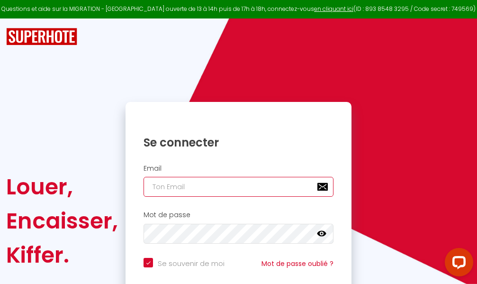
click at [214, 187] on input "email" at bounding box center [238, 187] width 190 height 20
type input "m"
checkbox input "true"
type input "ma"
checkbox input "true"
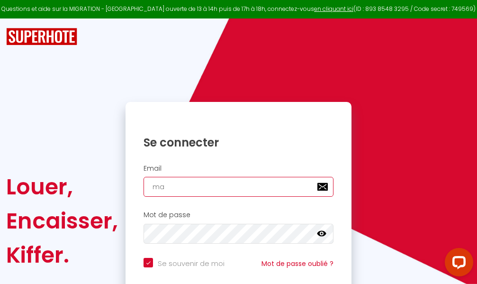
type input "mar"
checkbox input "true"
type input "marc"
checkbox input "true"
type input "marcd"
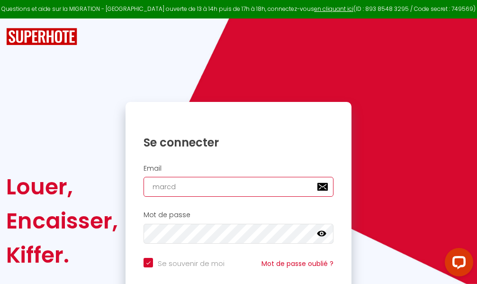
checkbox input "true"
type input "marcdp"
checkbox input "true"
type input "marcdpo"
checkbox input "true"
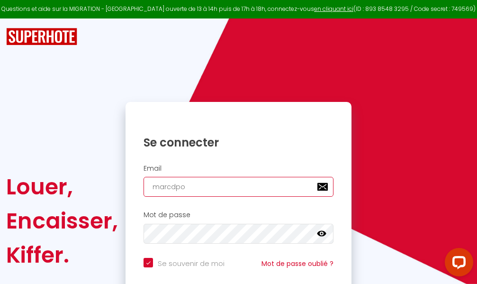
type input "marcdpoz"
checkbox input "true"
type input "marcdpoz."
checkbox input "true"
type input "marcdpoz.l"
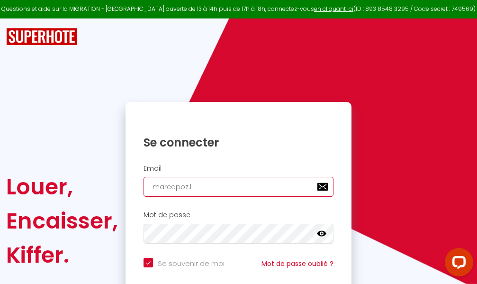
checkbox input "true"
type input "marcdpoz.lo"
checkbox input "true"
type input "marcdpoz.loc"
checkbox input "true"
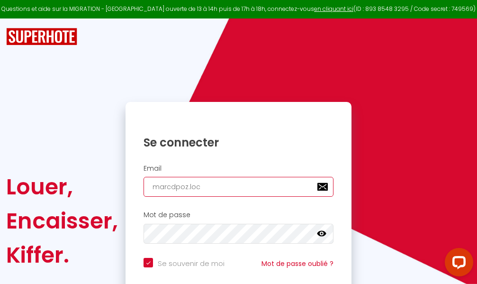
type input "marcdpoz.loca"
checkbox input "true"
type input "marcdpoz.locat"
checkbox input "true"
type input "marcdpoz.locati"
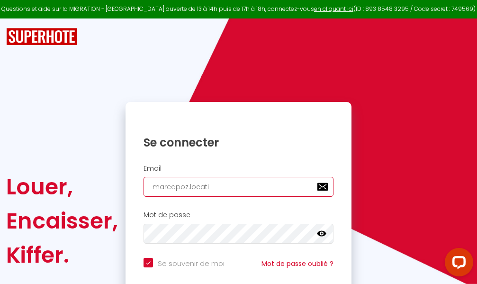
checkbox input "true"
type input "marcdpoz.locatio"
checkbox input "true"
type input "marcdpoz.location"
checkbox input "true"
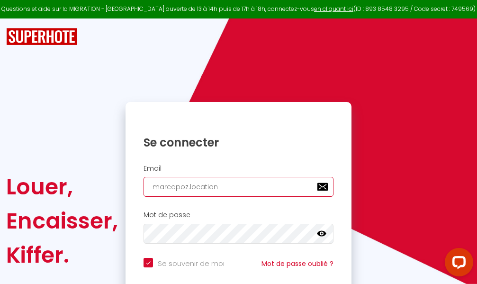
type input "marcdpoz.location@"
checkbox input "true"
type input "marcdpoz.location@g"
checkbox input "true"
type input "marcdpoz.location@gm"
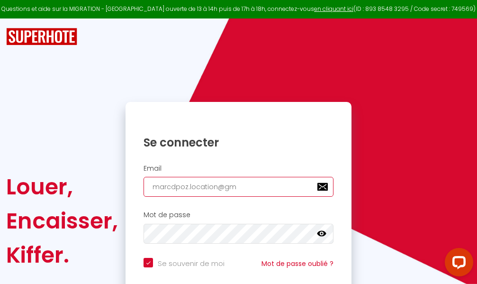
checkbox input "true"
type input "marcdpoz.location@gma"
checkbox input "true"
type input "marcdpoz.location@gmai"
checkbox input "true"
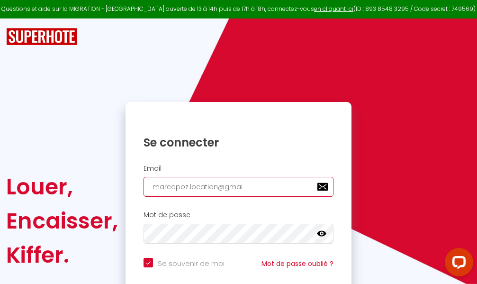
type input "[EMAIL_ADDRESS]"
checkbox input "true"
type input "[EMAIL_ADDRESS]."
checkbox input "true"
type input "marcdpoz.location@gmail.c"
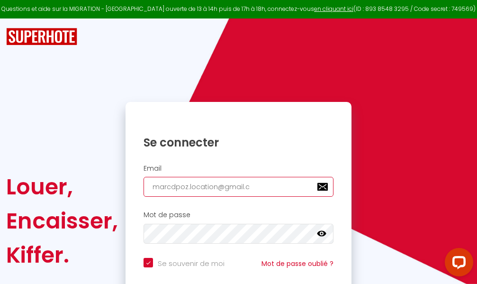
checkbox input "true"
type input "[EMAIL_ADDRESS][DOMAIN_NAME]"
checkbox input "true"
type input "[EMAIL_ADDRESS][DOMAIN_NAME]"
checkbox input "true"
